Goal: Task Accomplishment & Management: Manage account settings

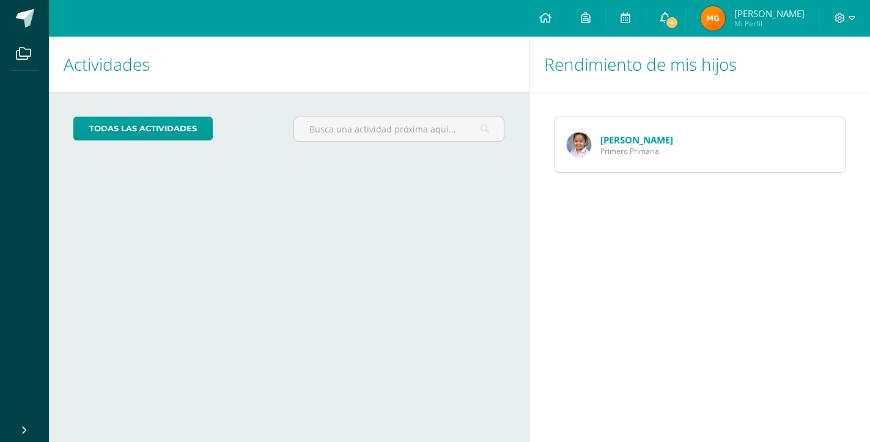
click at [685, 22] on link "4" at bounding box center [664, 18] width 39 height 37
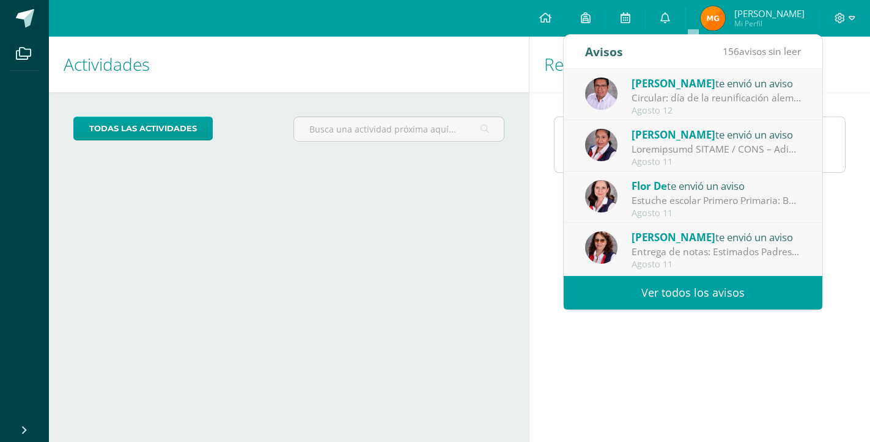
click at [674, 90] on span "[PERSON_NAME]" at bounding box center [673, 83] width 84 height 14
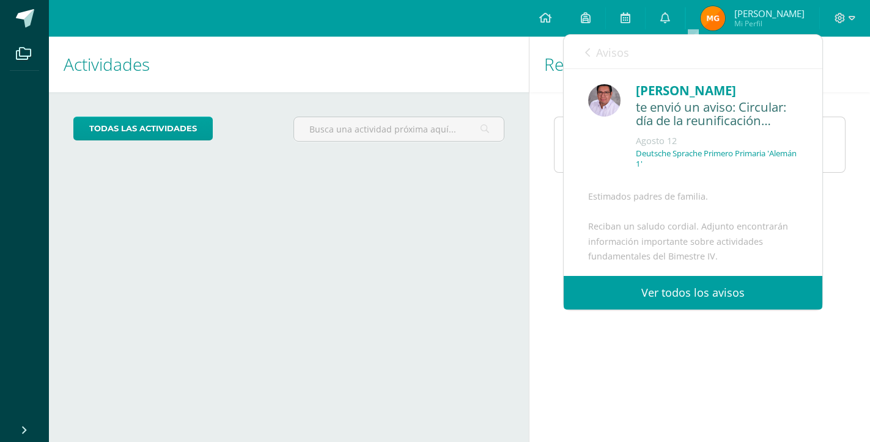
click at [664, 293] on link "Ver todos los avisos" at bounding box center [693, 293] width 259 height 34
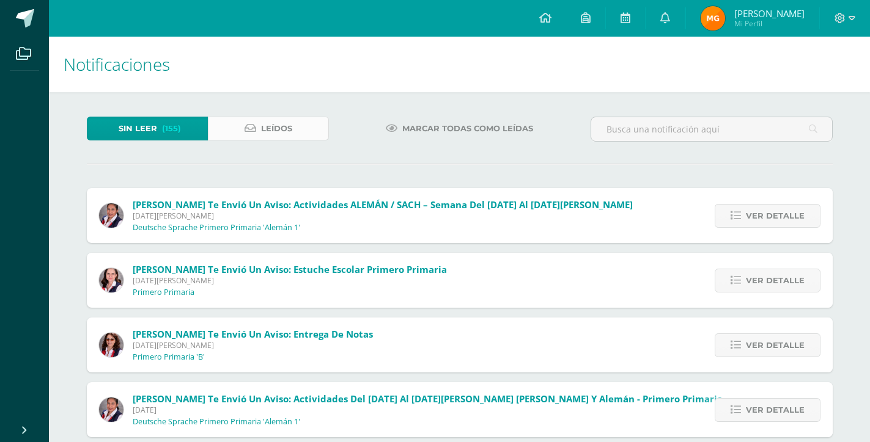
click at [282, 134] on span "Leídos" at bounding box center [276, 128] width 31 height 23
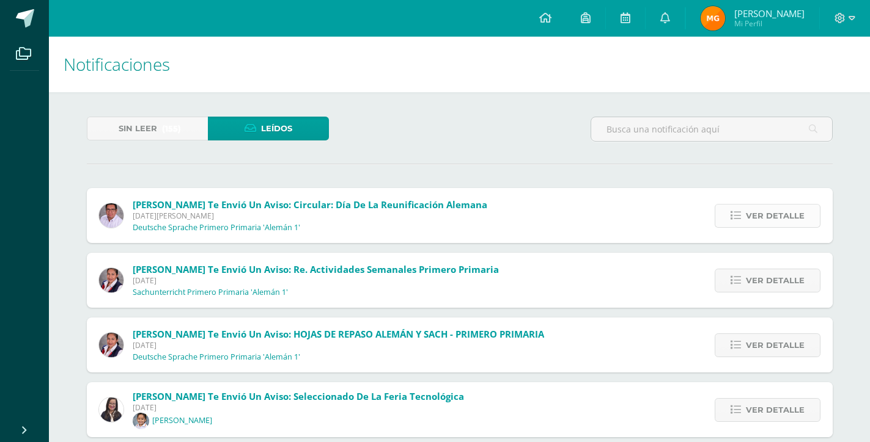
click at [789, 205] on span "Ver detalle" at bounding box center [775, 216] width 59 height 23
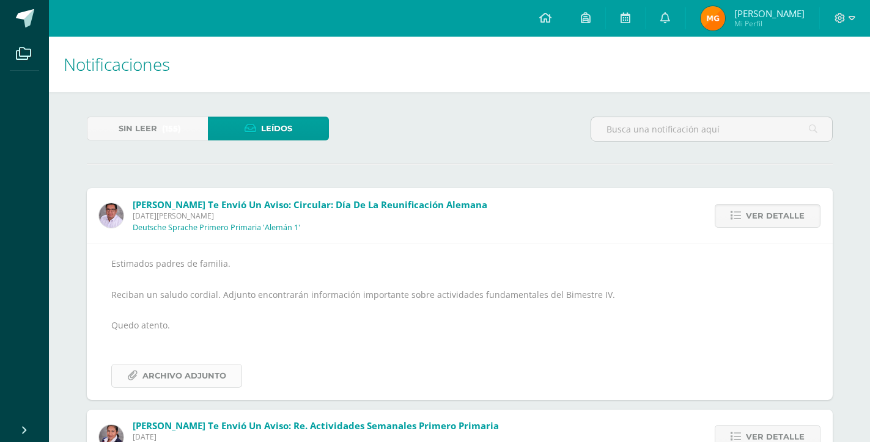
click at [203, 379] on span "Archivo Adjunto" at bounding box center [184, 376] width 84 height 23
click at [156, 139] on span "Sin leer" at bounding box center [138, 128] width 39 height 23
